Goal: Information Seeking & Learning: Learn about a topic

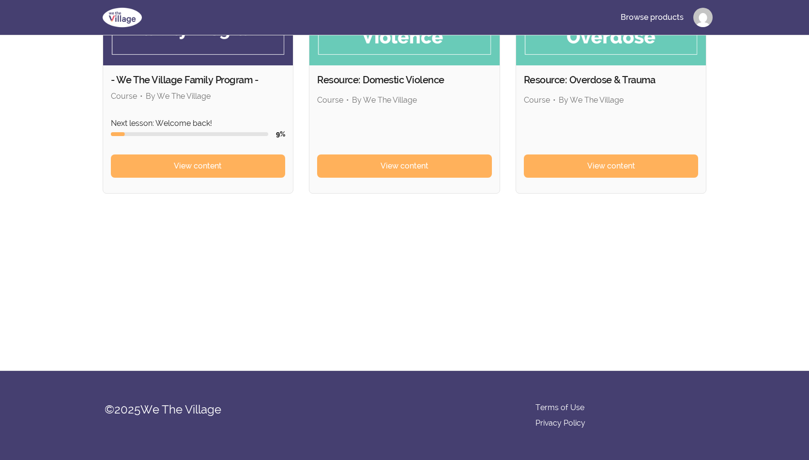
scroll to position [153, 0]
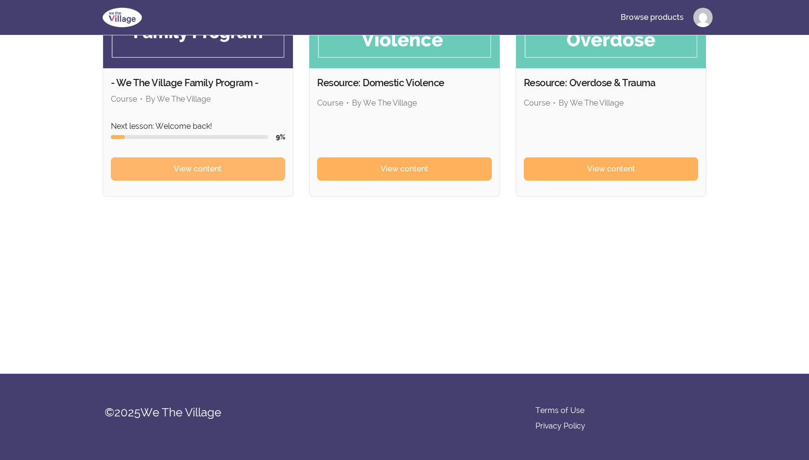
click at [174, 175] on span "View content" at bounding box center [198, 169] width 48 height 12
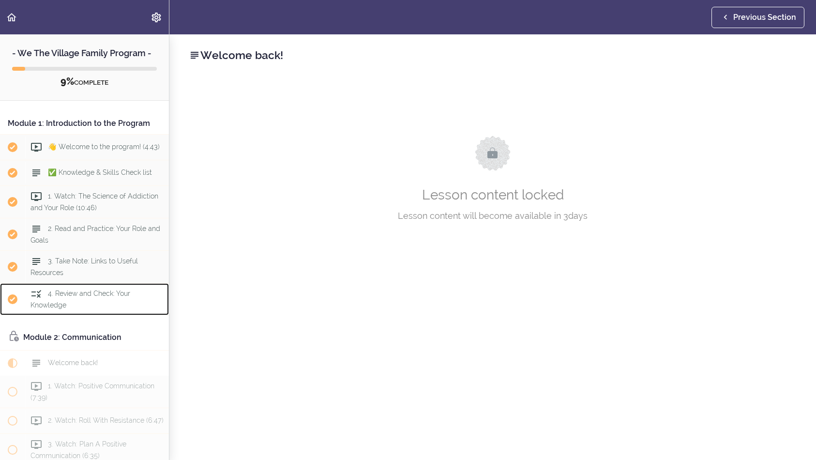
click at [64, 308] on span "4. Review and Check: Your Knowledge" at bounding box center [81, 299] width 100 height 19
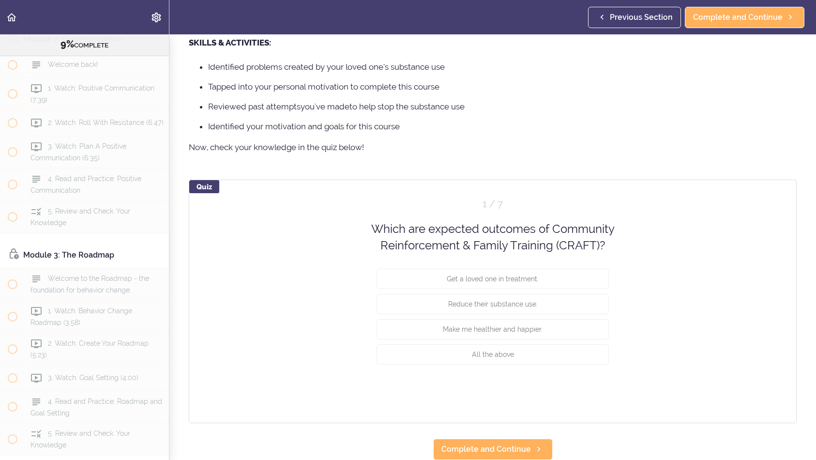
scroll to position [667, 0]
click at [61, 194] on span "4. Read and Practice: Positive Communication" at bounding box center [86, 184] width 111 height 19
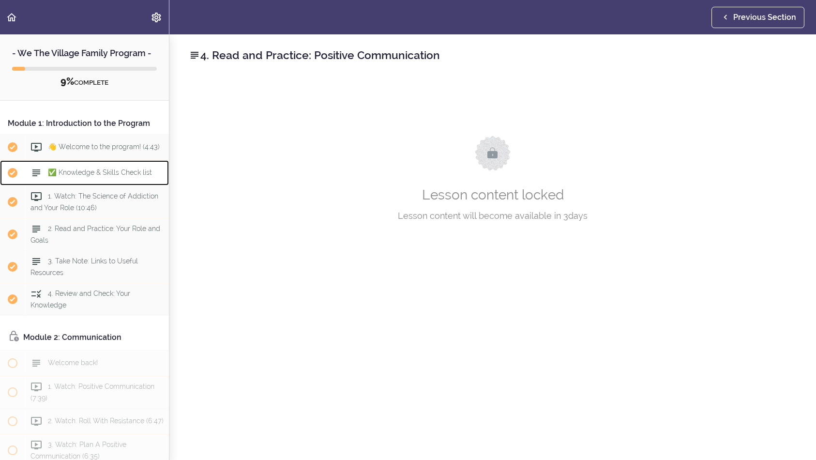
click at [70, 176] on span "✅ Knowledge & Skills Check list" at bounding box center [100, 172] width 104 height 8
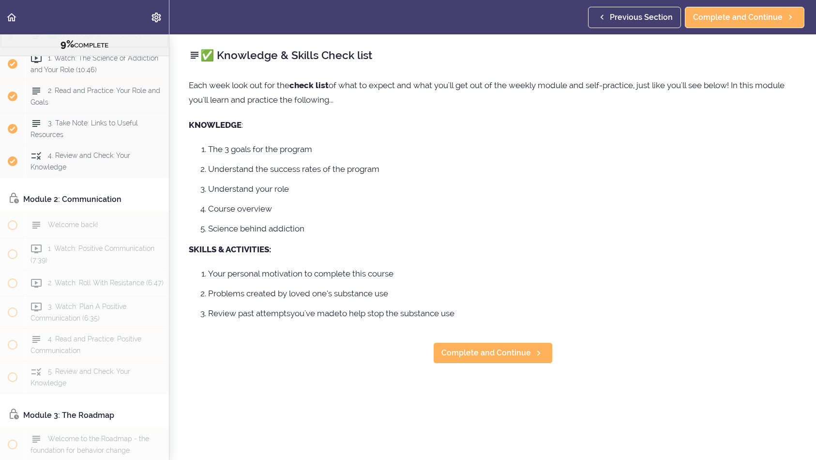
scroll to position [138, 0]
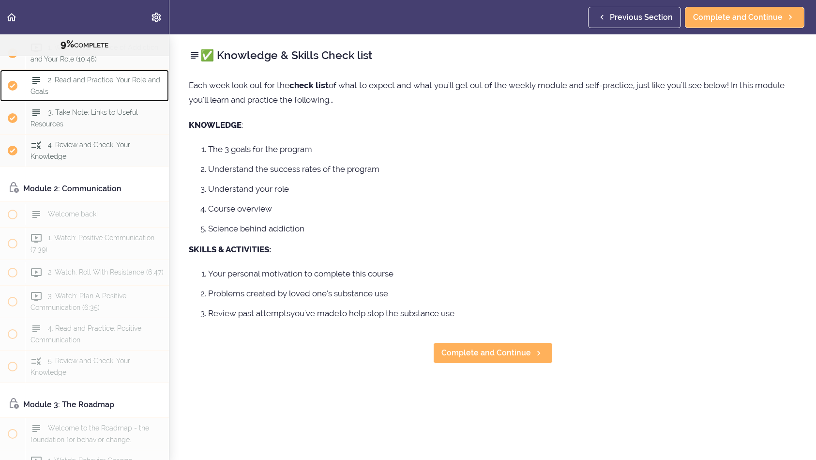
click at [59, 95] on span "2. Read and Practice: Your Role and Goals" at bounding box center [96, 85] width 130 height 19
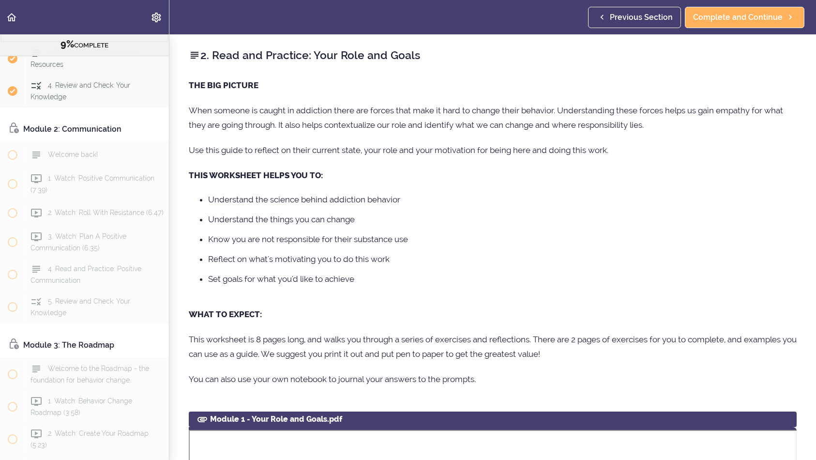
scroll to position [201, 0]
click at [67, 64] on span "3. Take Note: Links to Useful Resources" at bounding box center [84, 55] width 107 height 19
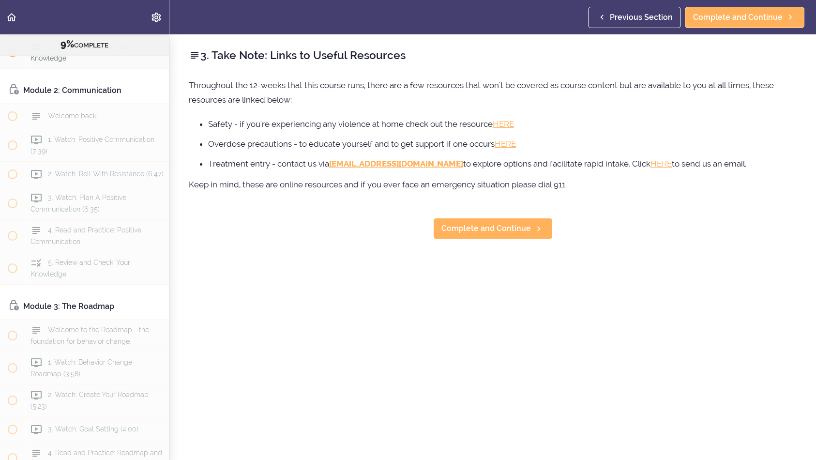
scroll to position [239, 0]
click at [494, 234] on span "Complete and Continue" at bounding box center [487, 229] width 90 height 12
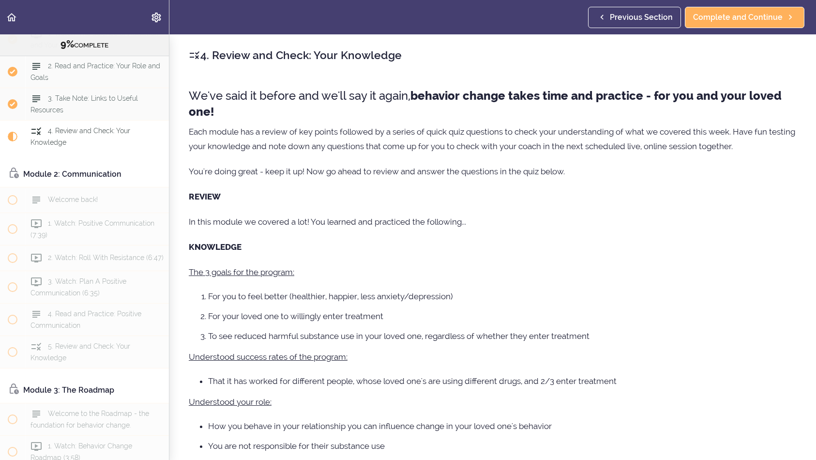
scroll to position [157, 0]
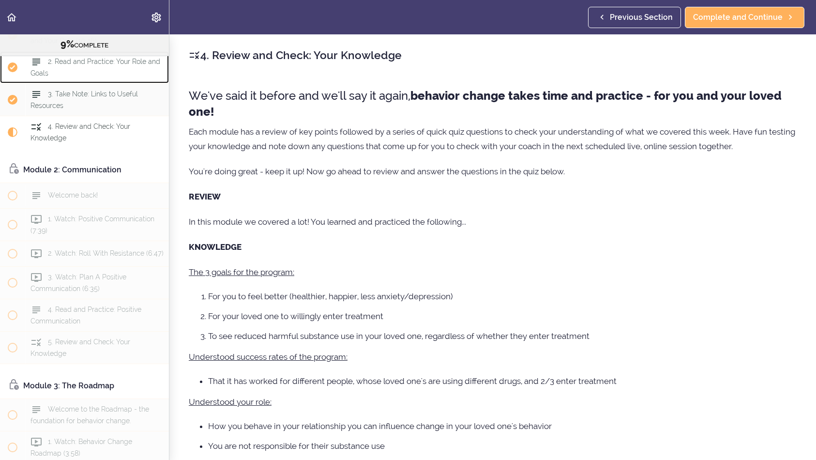
click at [76, 76] on span "2. Read and Practice: Your Role and Goals" at bounding box center [96, 67] width 130 height 19
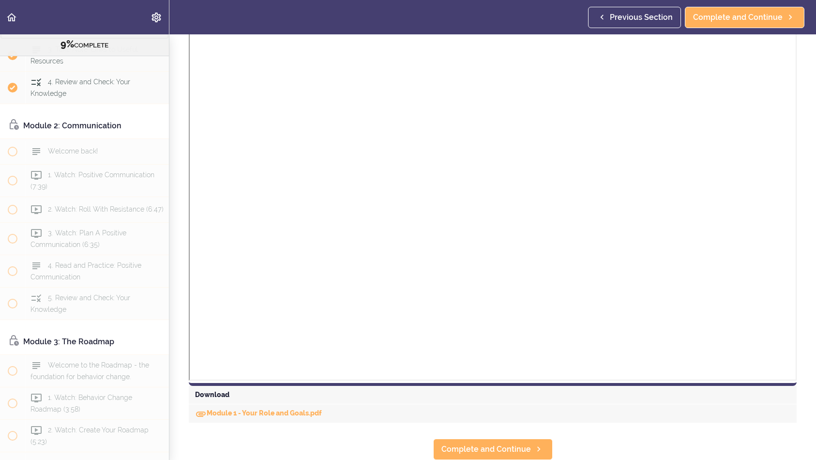
scroll to position [499, 0]
click at [248, 409] on link "Module 1 - Your Role and Goals.pdf" at bounding box center [258, 413] width 127 height 8
